Goal: Information Seeking & Learning: Learn about a topic

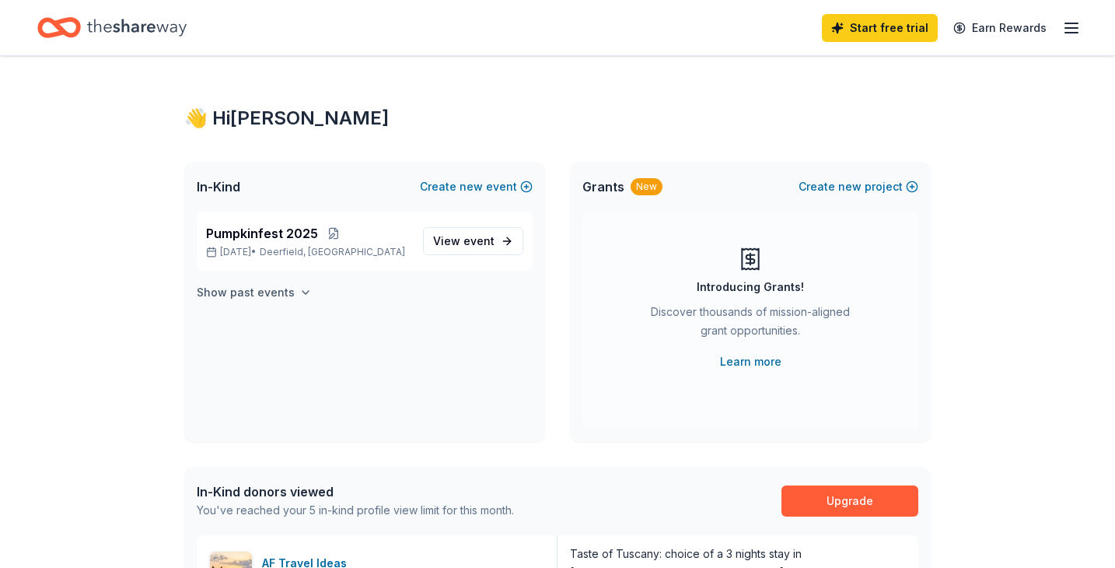
click at [299, 292] on icon "button" at bounding box center [305, 292] width 12 height 12
click at [149, 27] on icon "Home" at bounding box center [137, 27] width 100 height 17
click at [245, 108] on div "👋 Hi Jill" at bounding box center [557, 118] width 746 height 25
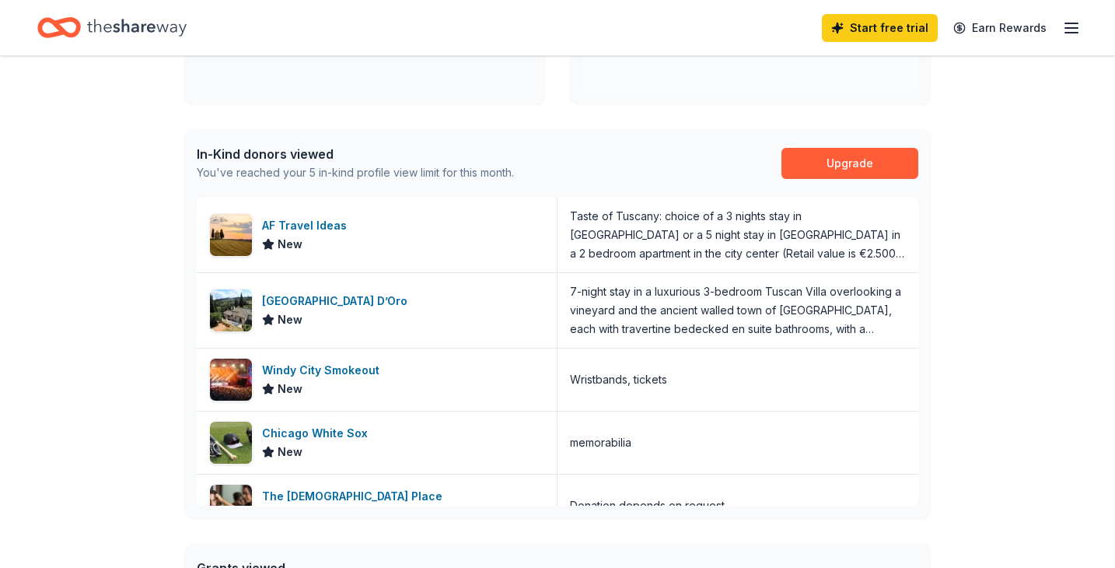
scroll to position [338, 0]
click at [364, 367] on div "Windy City Smokeout" at bounding box center [324, 369] width 124 height 19
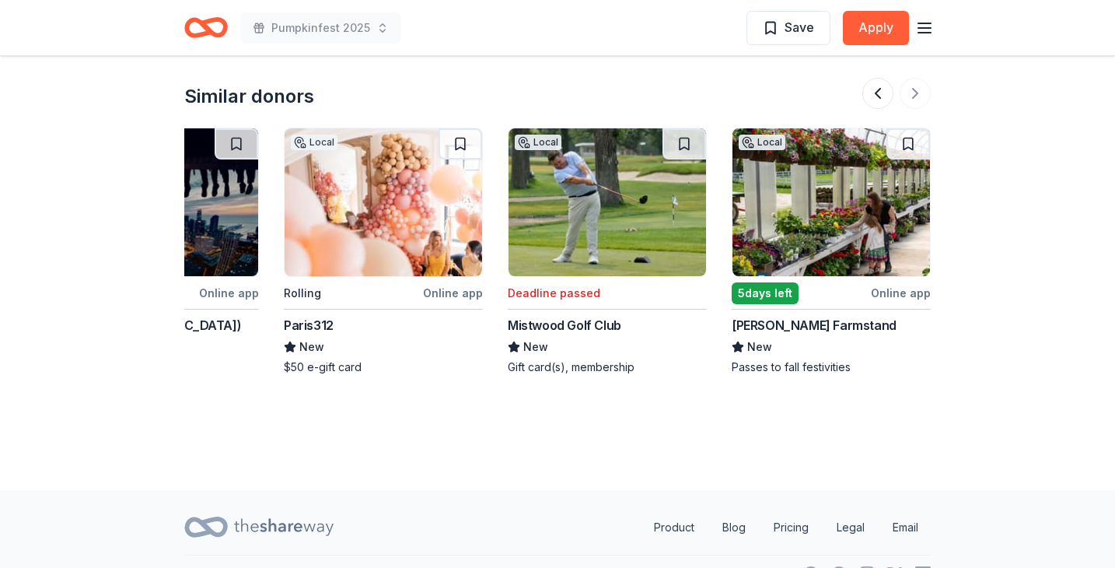
scroll to position [1717, 0]
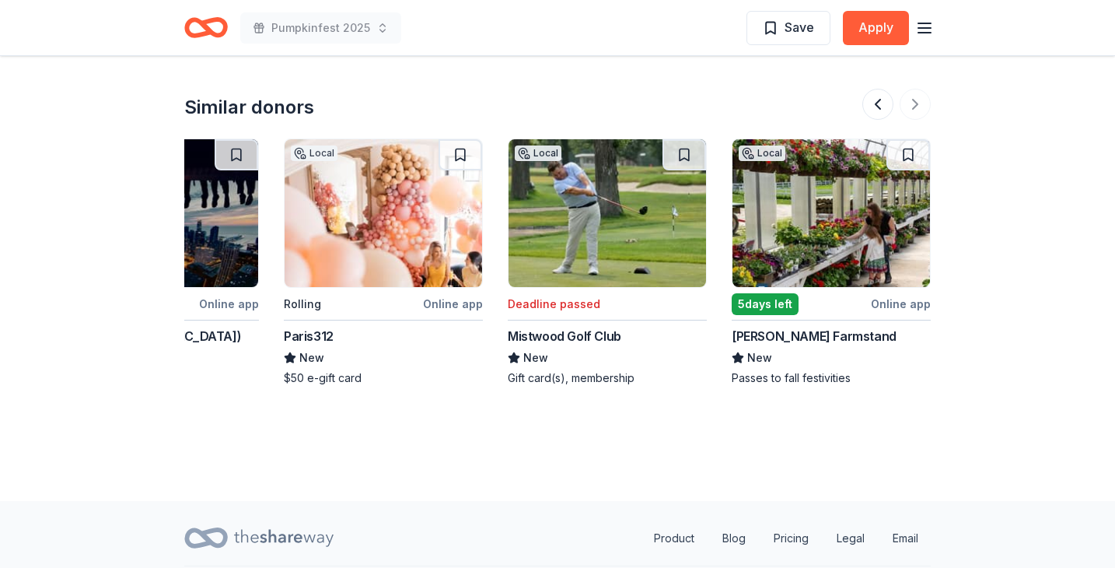
click at [917, 106] on div at bounding box center [896, 104] width 68 height 31
click at [875, 100] on button at bounding box center [877, 104] width 31 height 31
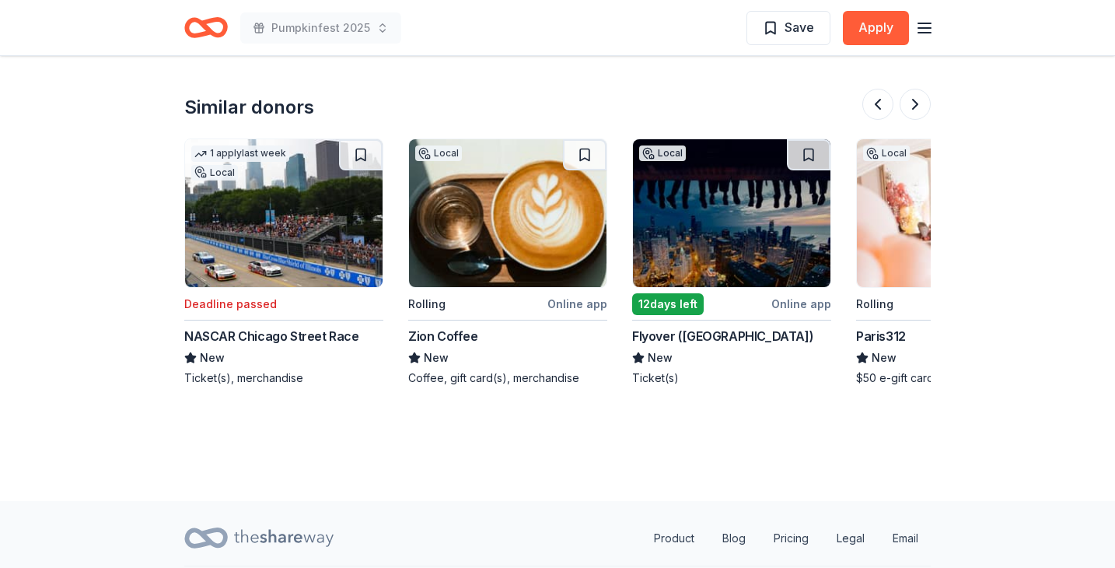
click at [718, 215] on img at bounding box center [731, 213] width 197 height 148
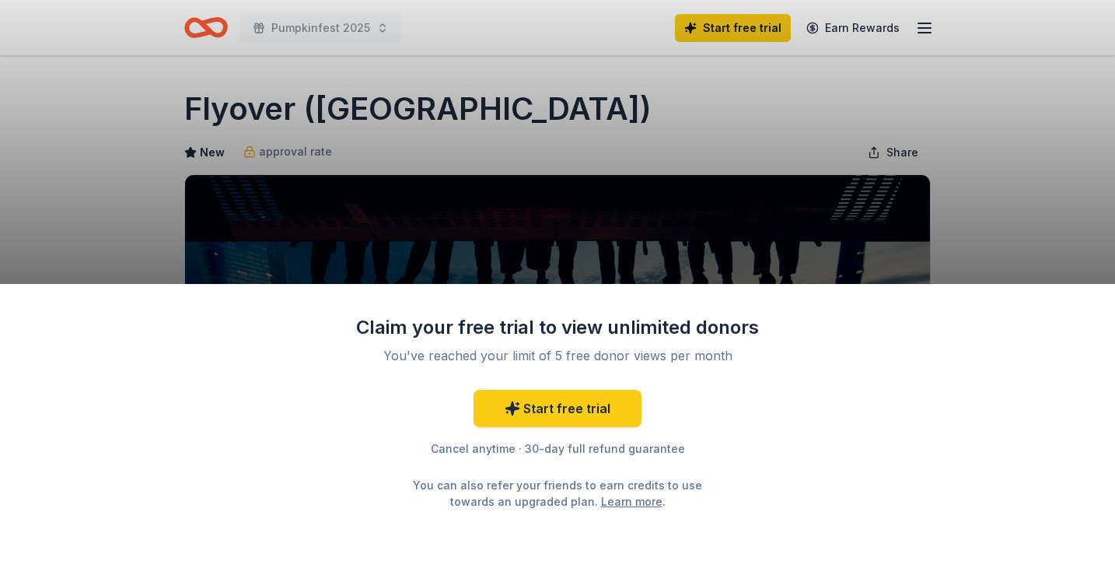
click at [711, 114] on div "Claim your free trial to view unlimited donors You've reached your limit of 5 f…" at bounding box center [557, 284] width 1115 height 568
